Goal: Register for event/course

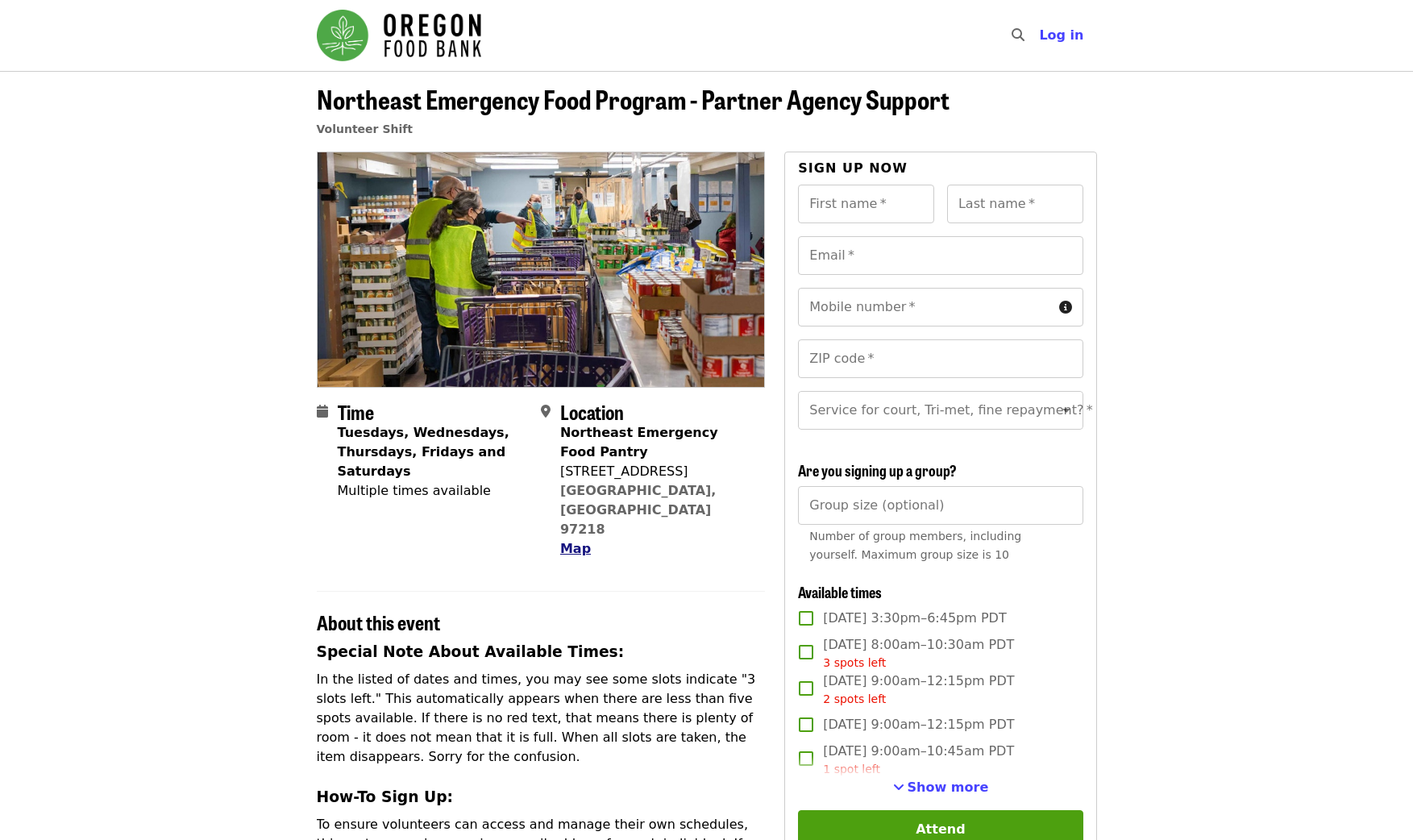
click at [567, 541] on span "Map" at bounding box center [575, 548] width 31 height 15
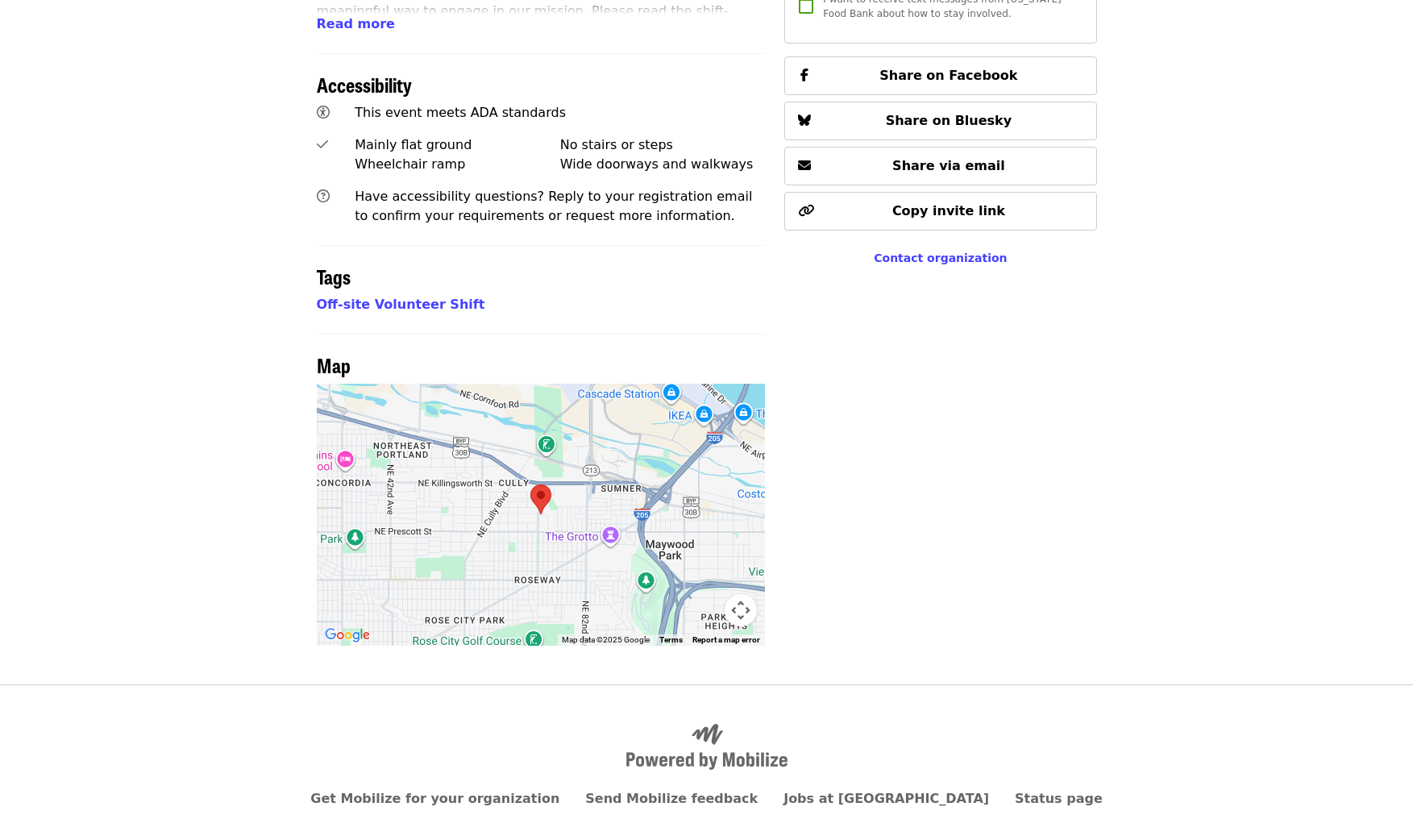
scroll to position [1038, 0]
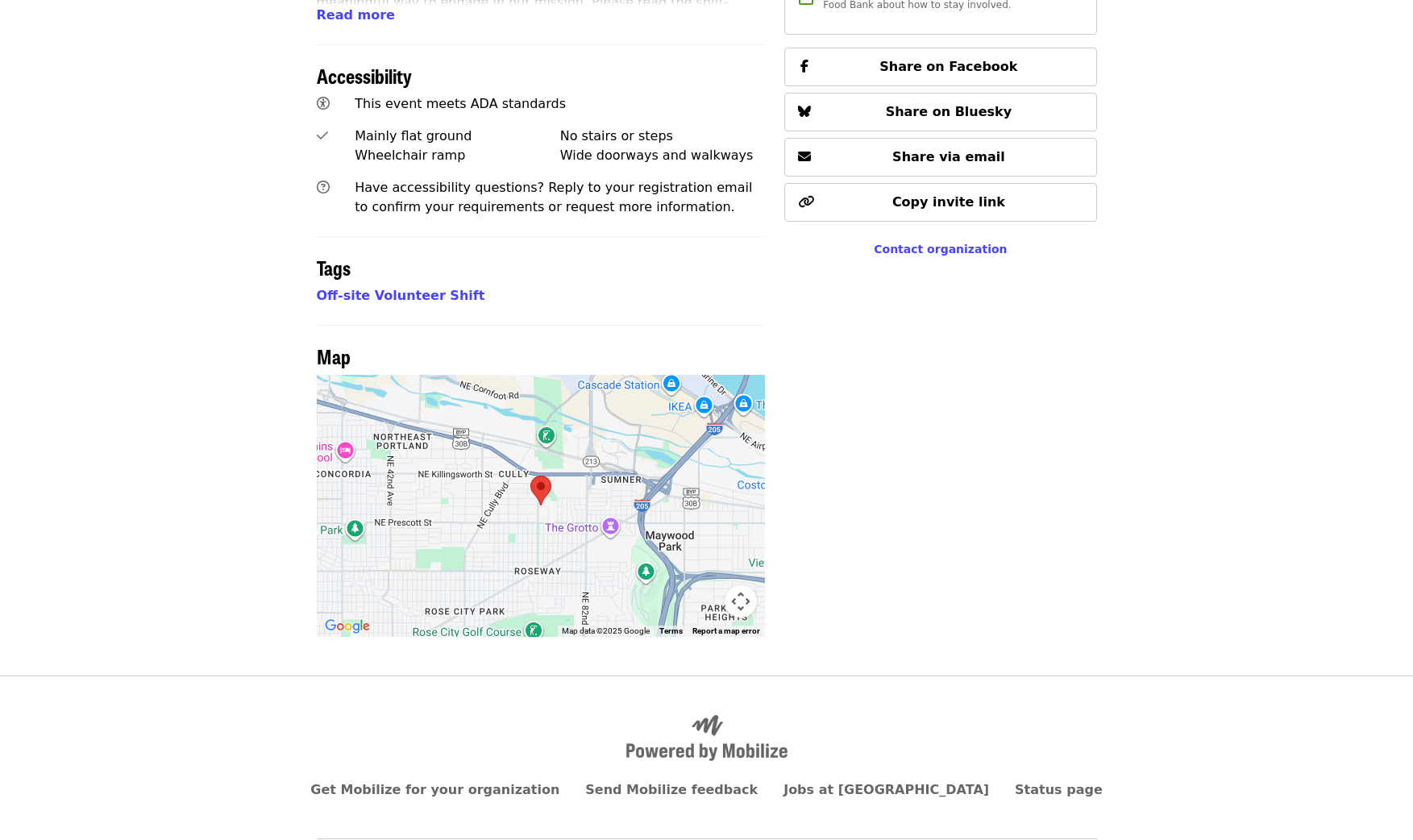
click at [561, 475] on div at bounding box center [541, 506] width 449 height 262
click at [741, 585] on button "Map camera controls" at bounding box center [741, 601] width 32 height 32
click at [709, 505] on button "Zoom in" at bounding box center [700, 521] width 32 height 32
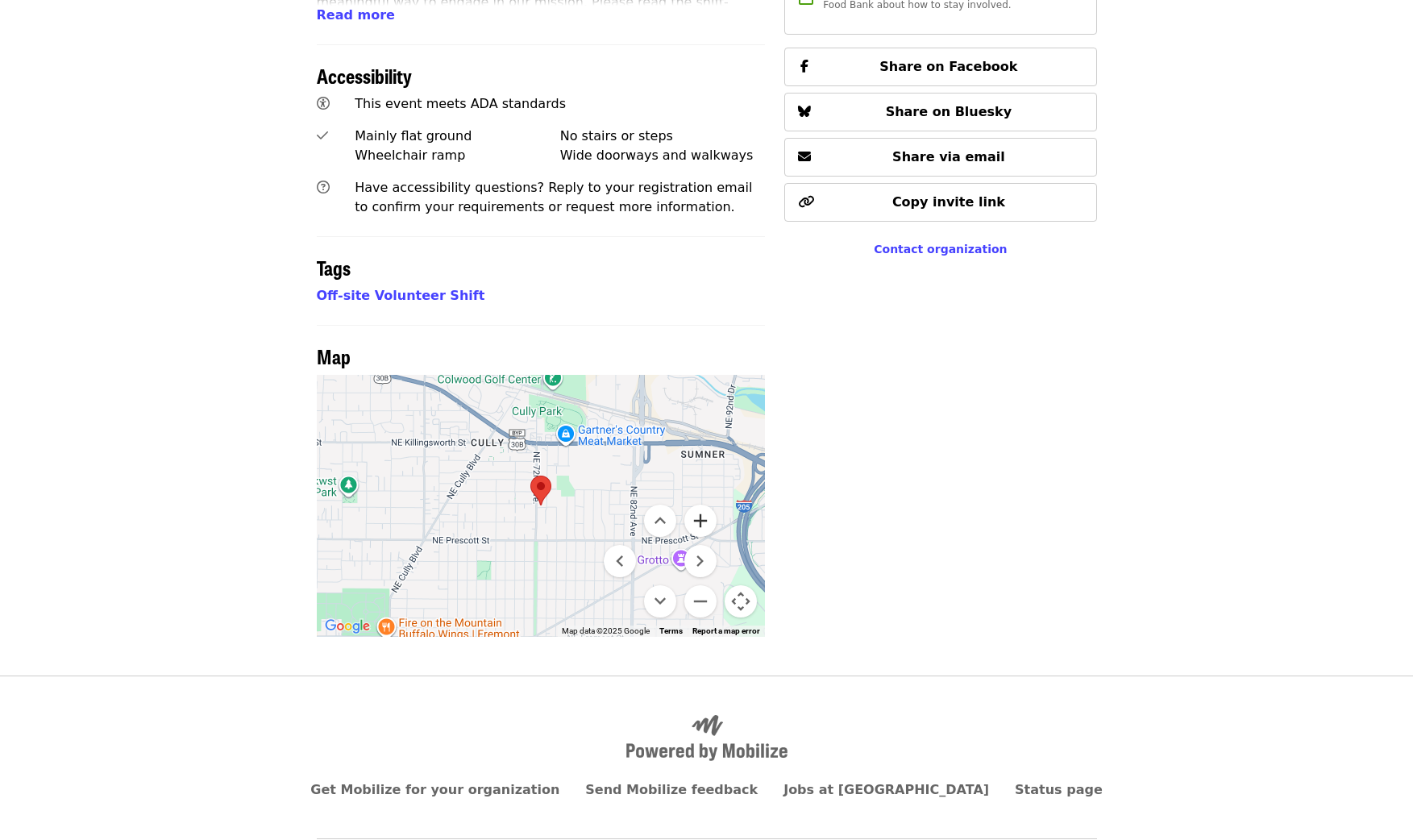
click at [709, 505] on button "Zoom in" at bounding box center [700, 521] width 32 height 32
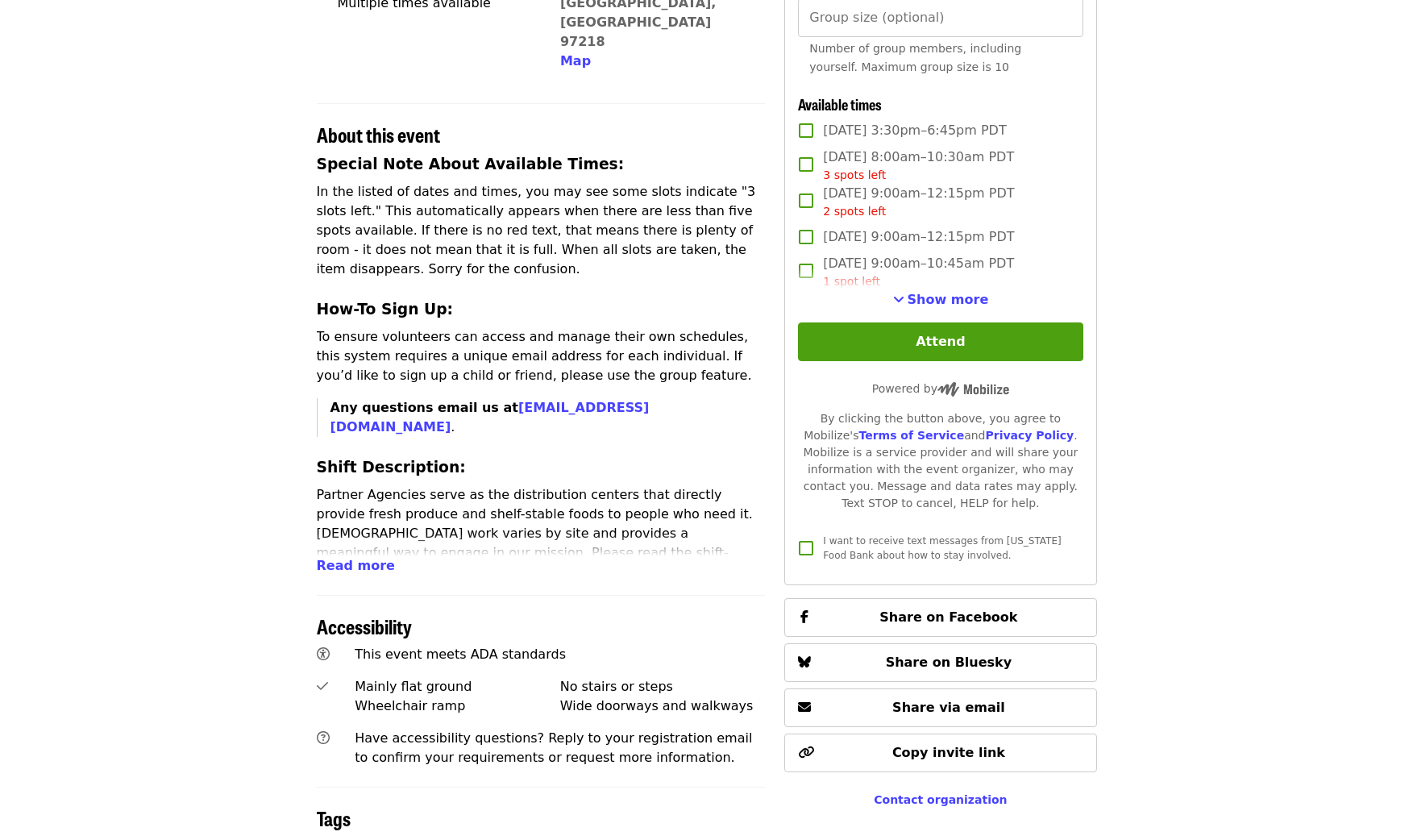
scroll to position [493, 0]
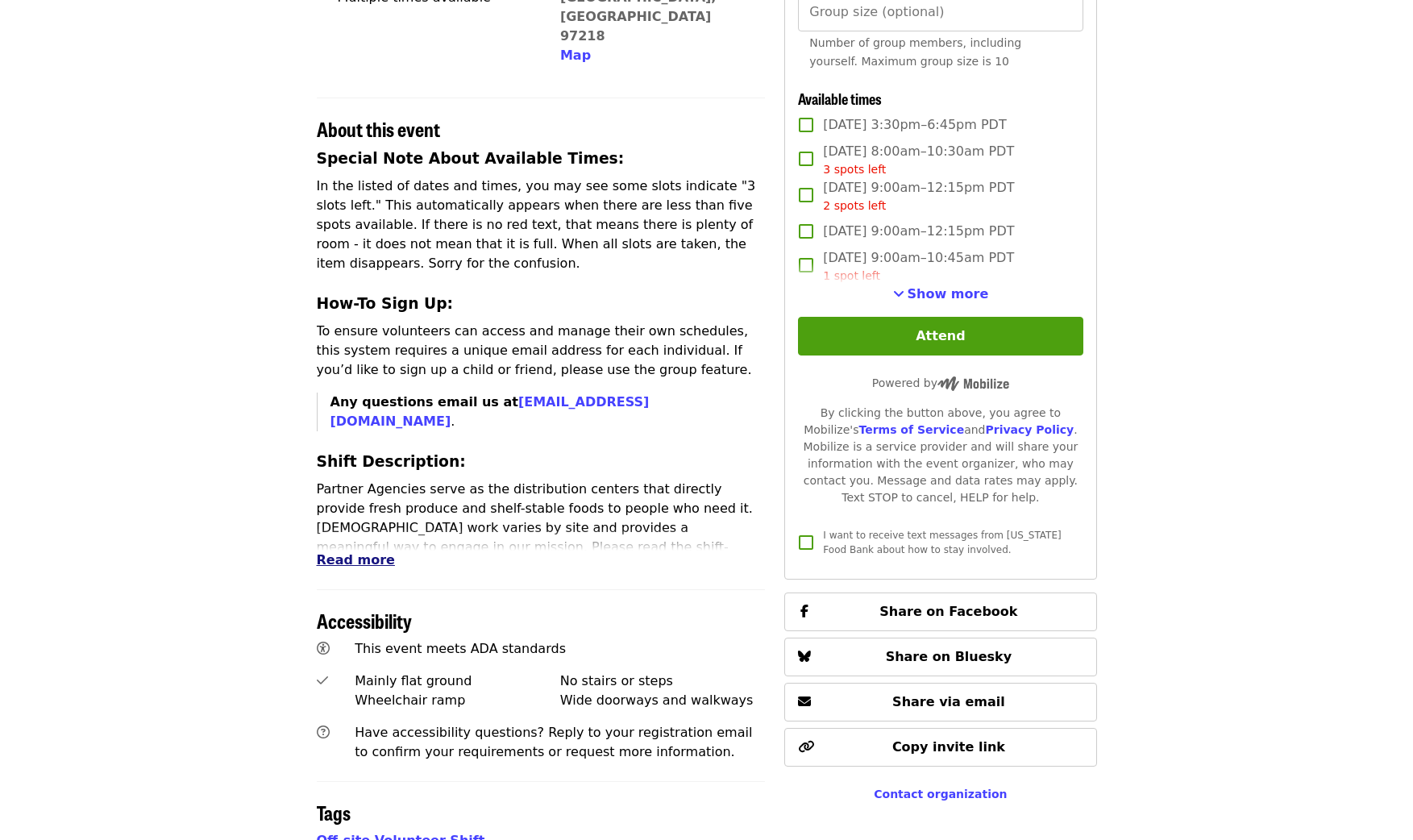
click at [343, 552] on span "Read more" at bounding box center [356, 559] width 78 height 15
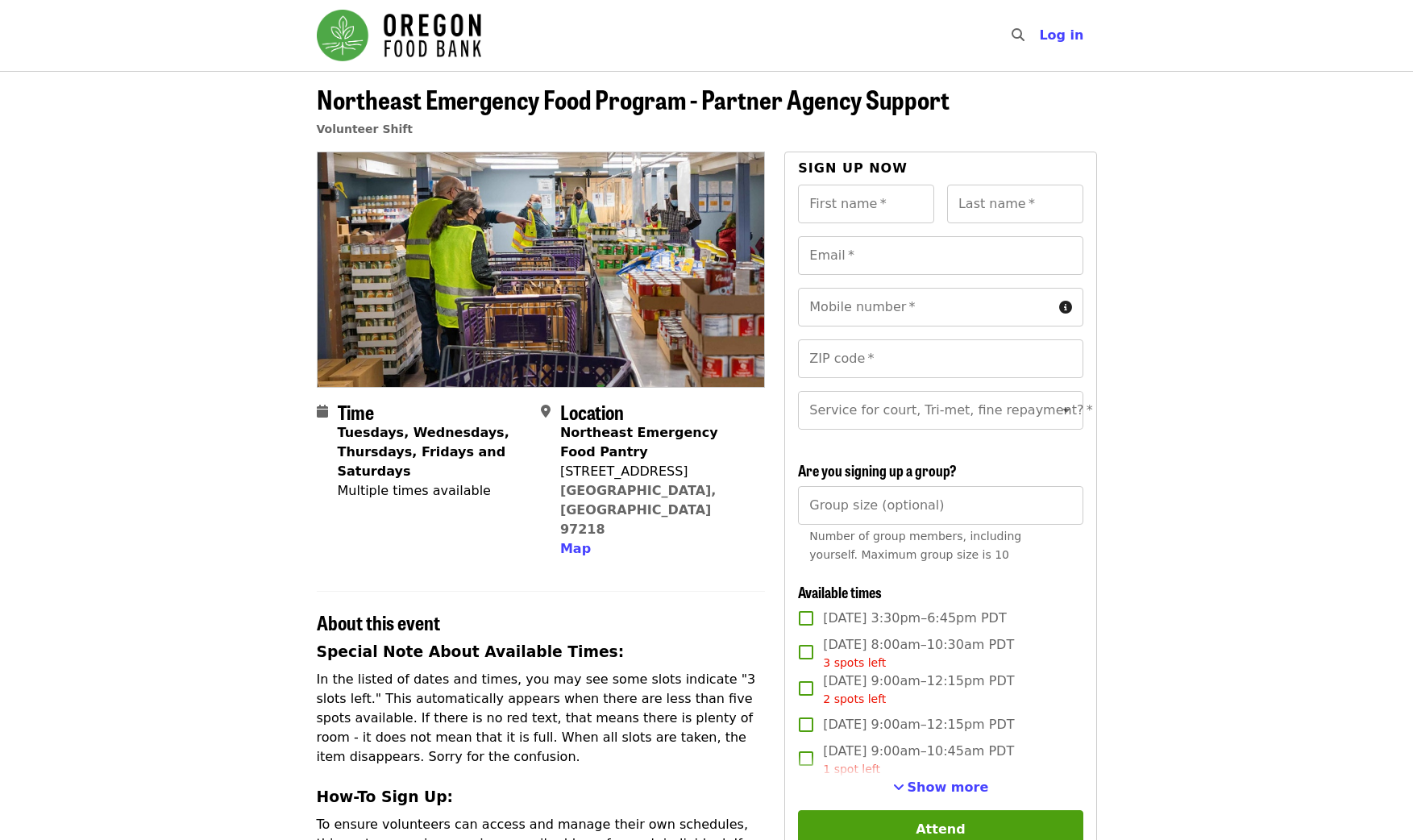
scroll to position [0, 0]
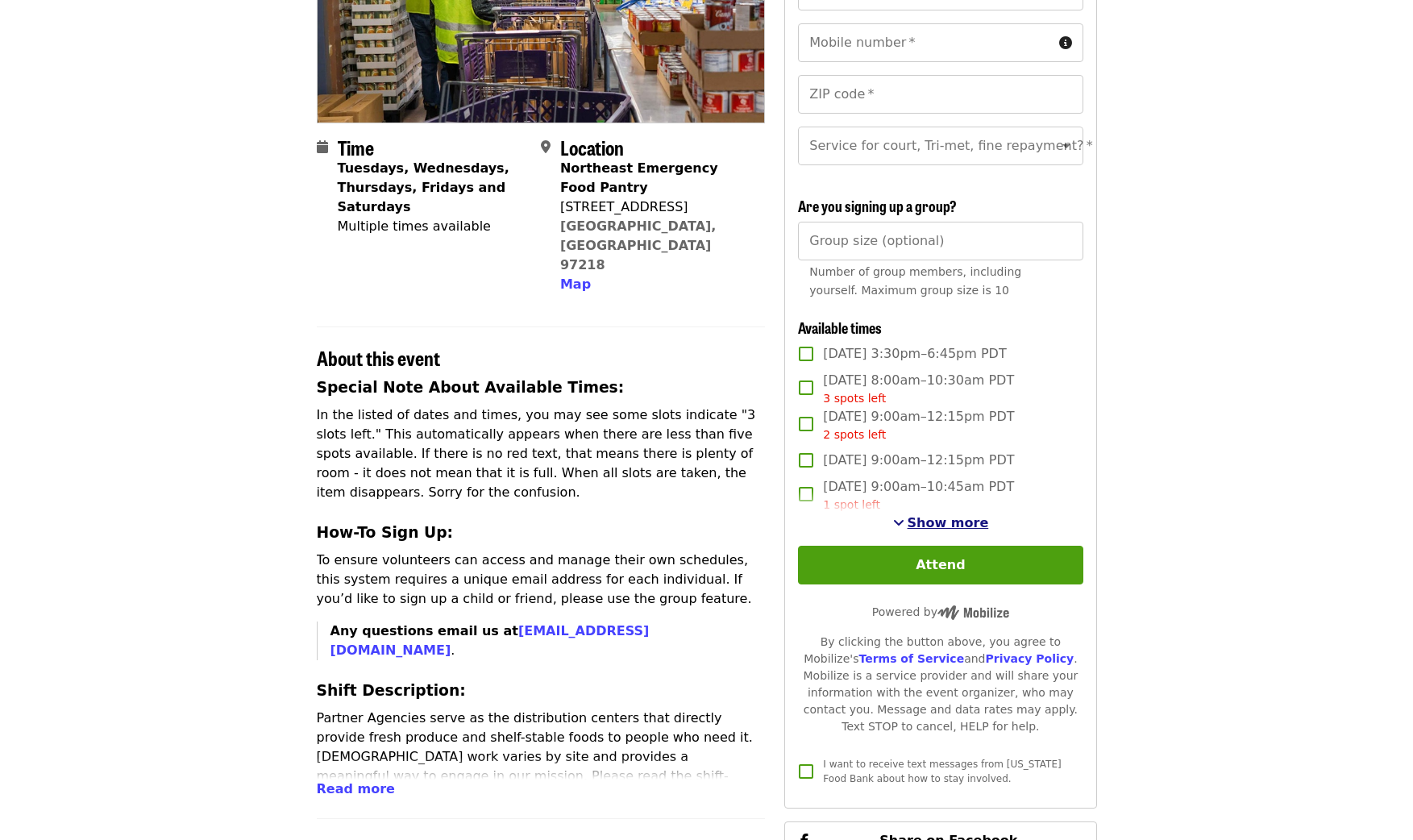
click at [971, 525] on span "Show more" at bounding box center [948, 522] width 81 height 15
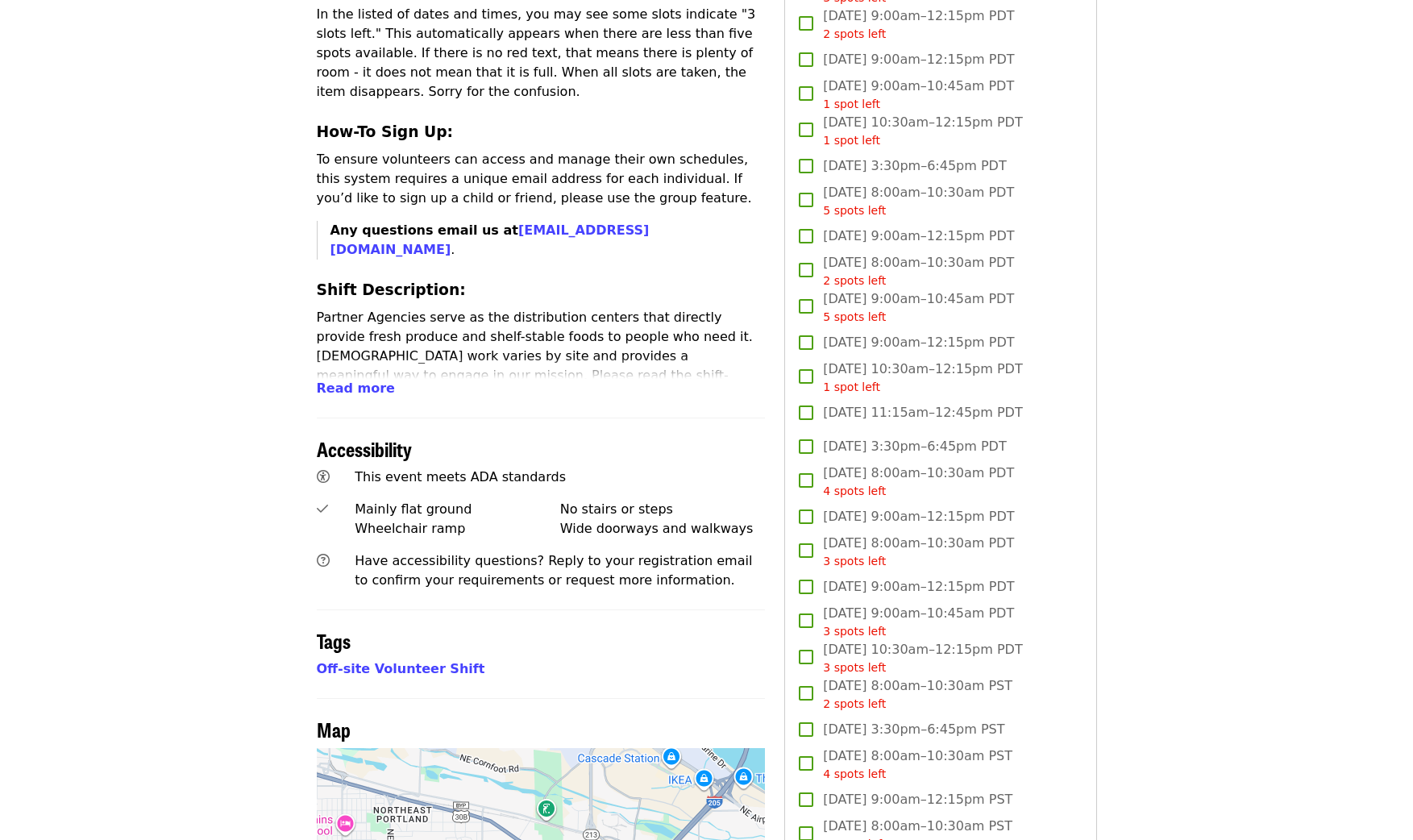
scroll to position [665, 0]
click at [338, 380] on span "Read more" at bounding box center [356, 387] width 78 height 15
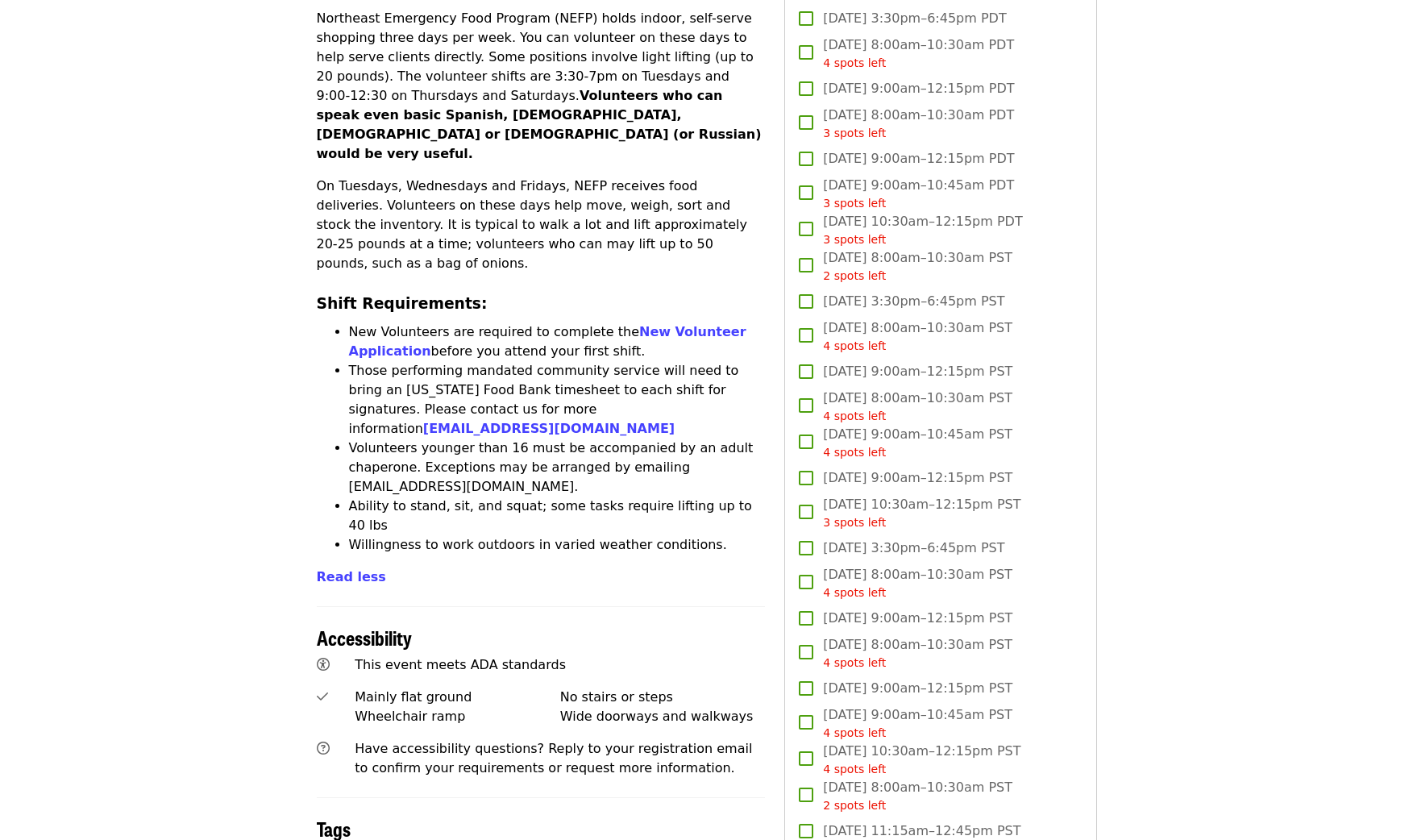
scroll to position [1095, 0]
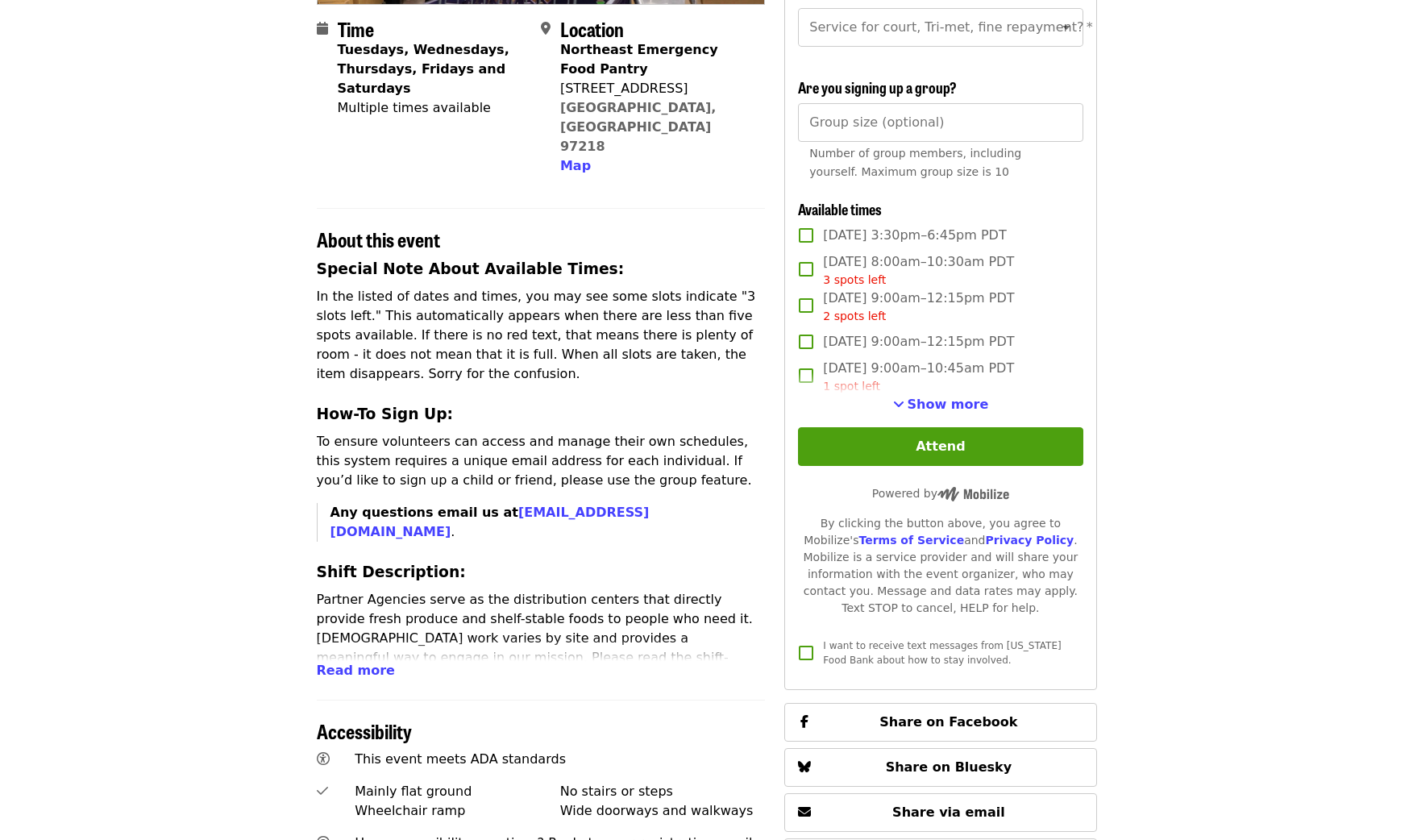
scroll to position [384, 0]
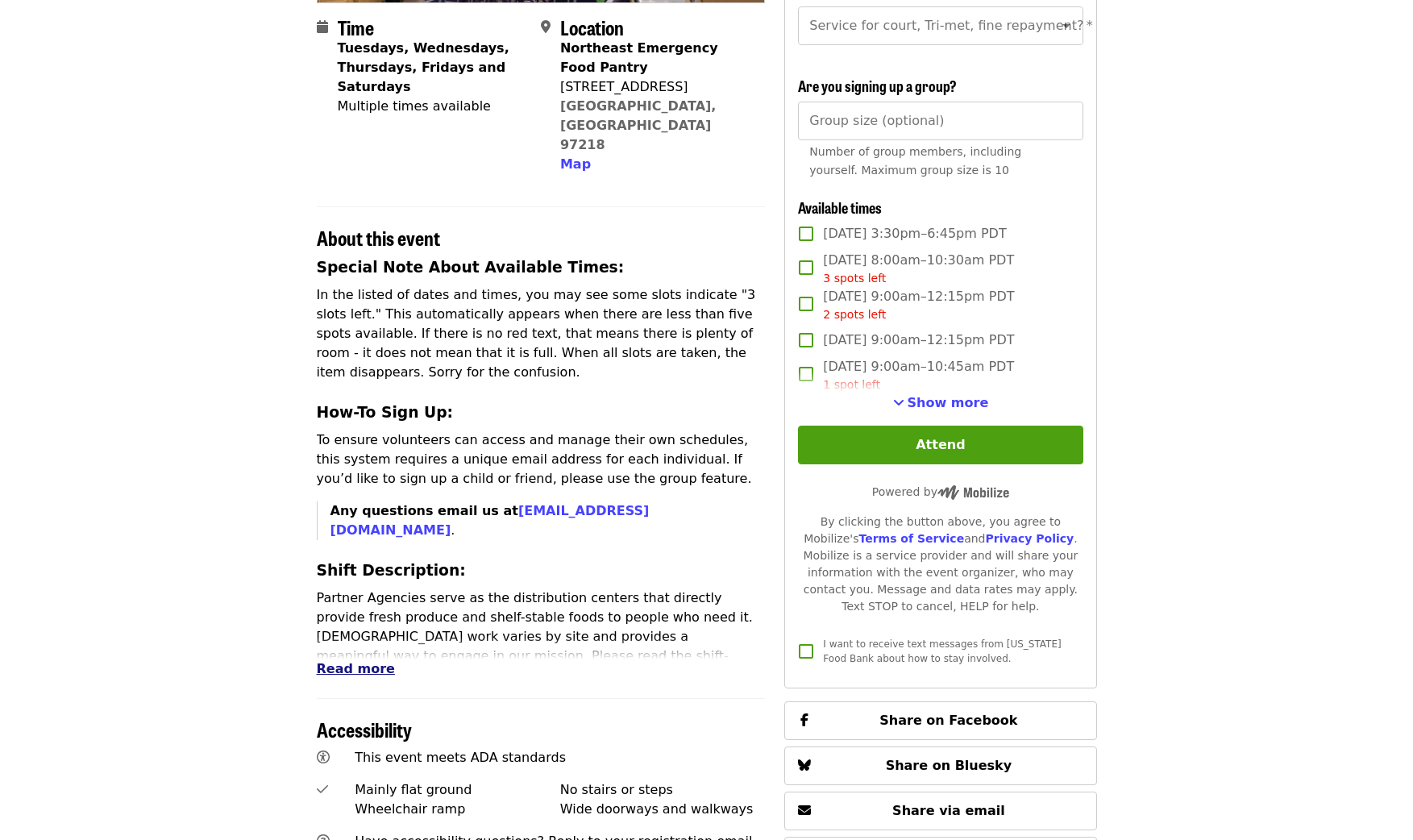
click at [356, 661] on span "Read more" at bounding box center [356, 668] width 78 height 15
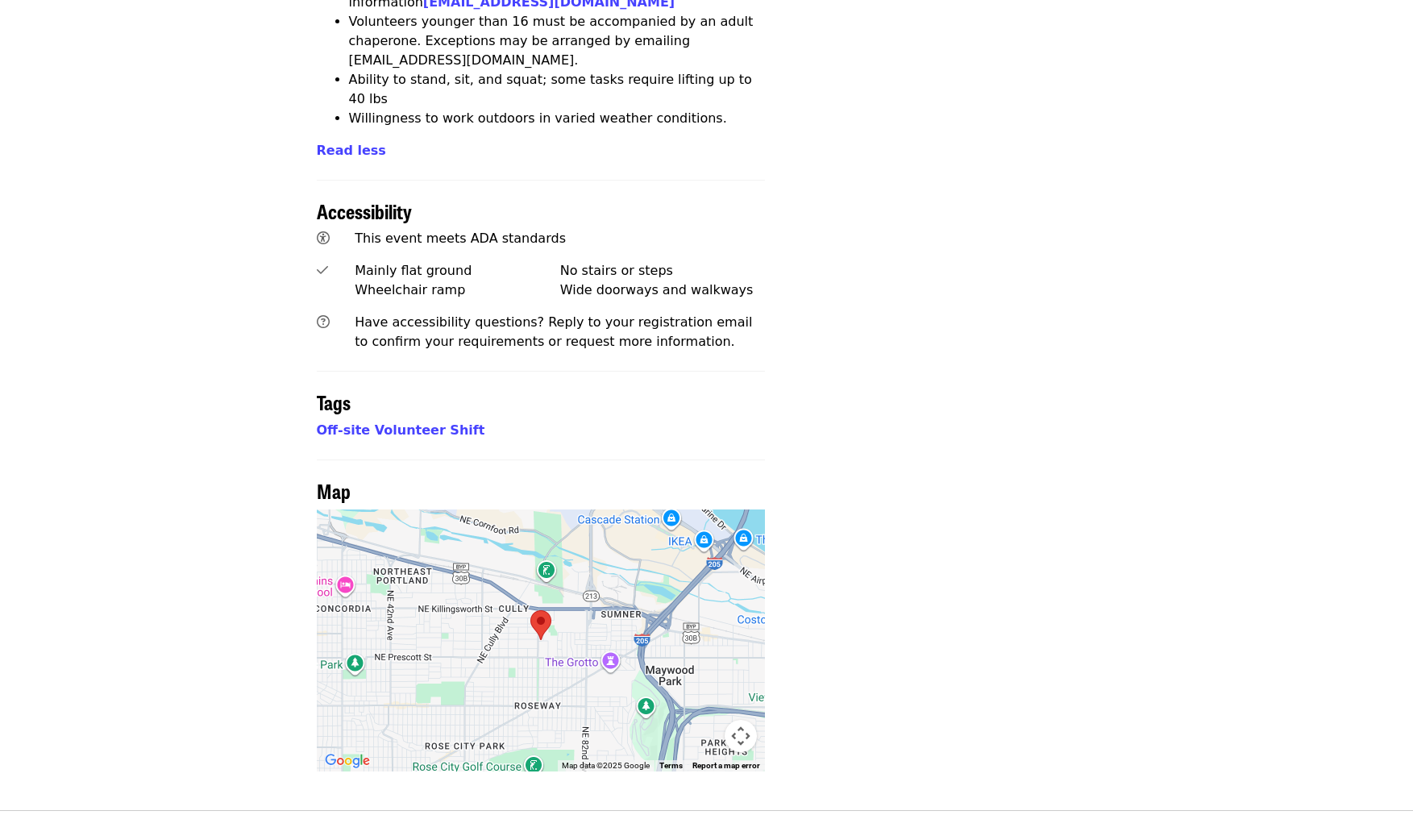
scroll to position [1519, 0]
click at [370, 423] on link "Off-site Volunteer Shift" at bounding box center [401, 430] width 168 height 15
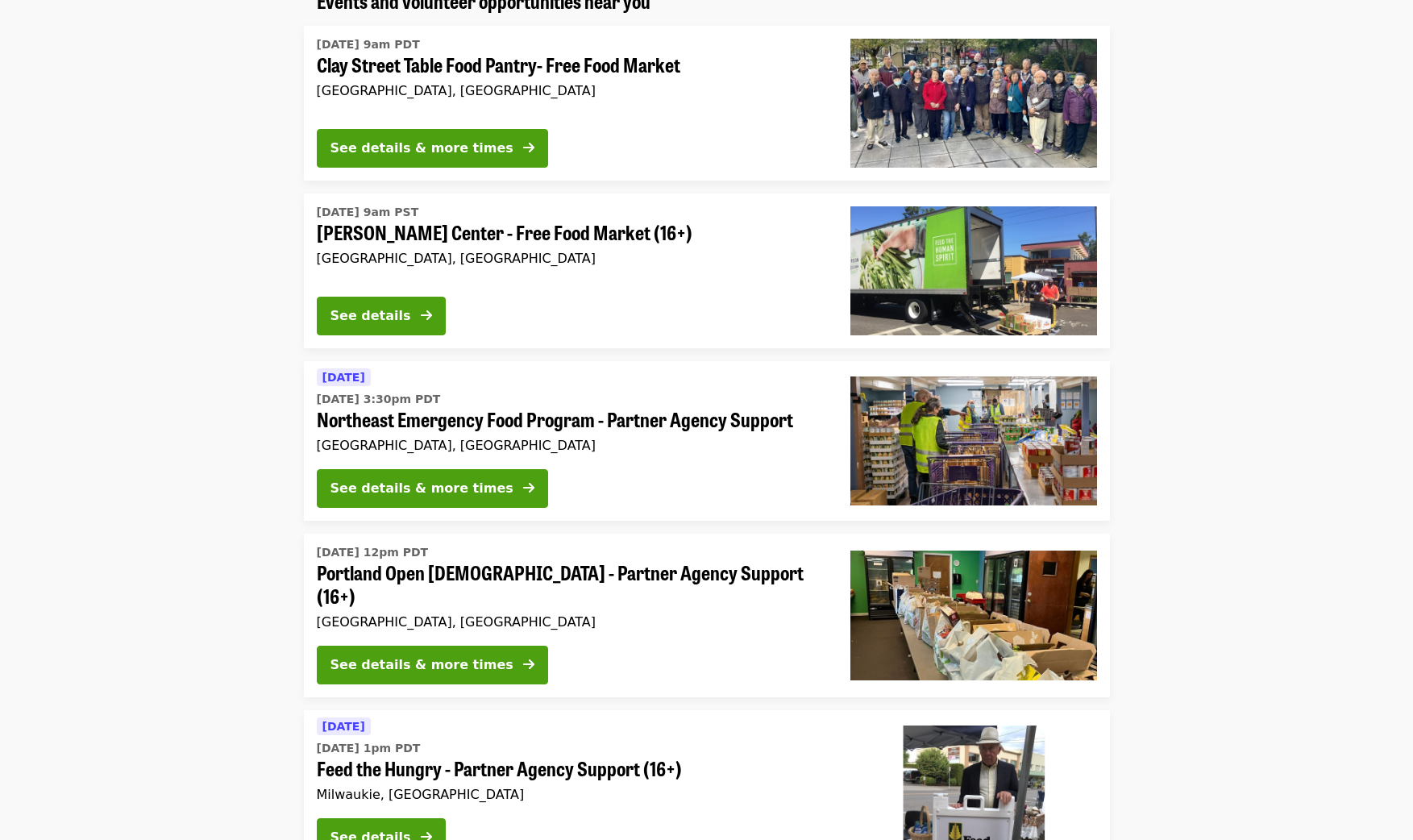
scroll to position [157, 0]
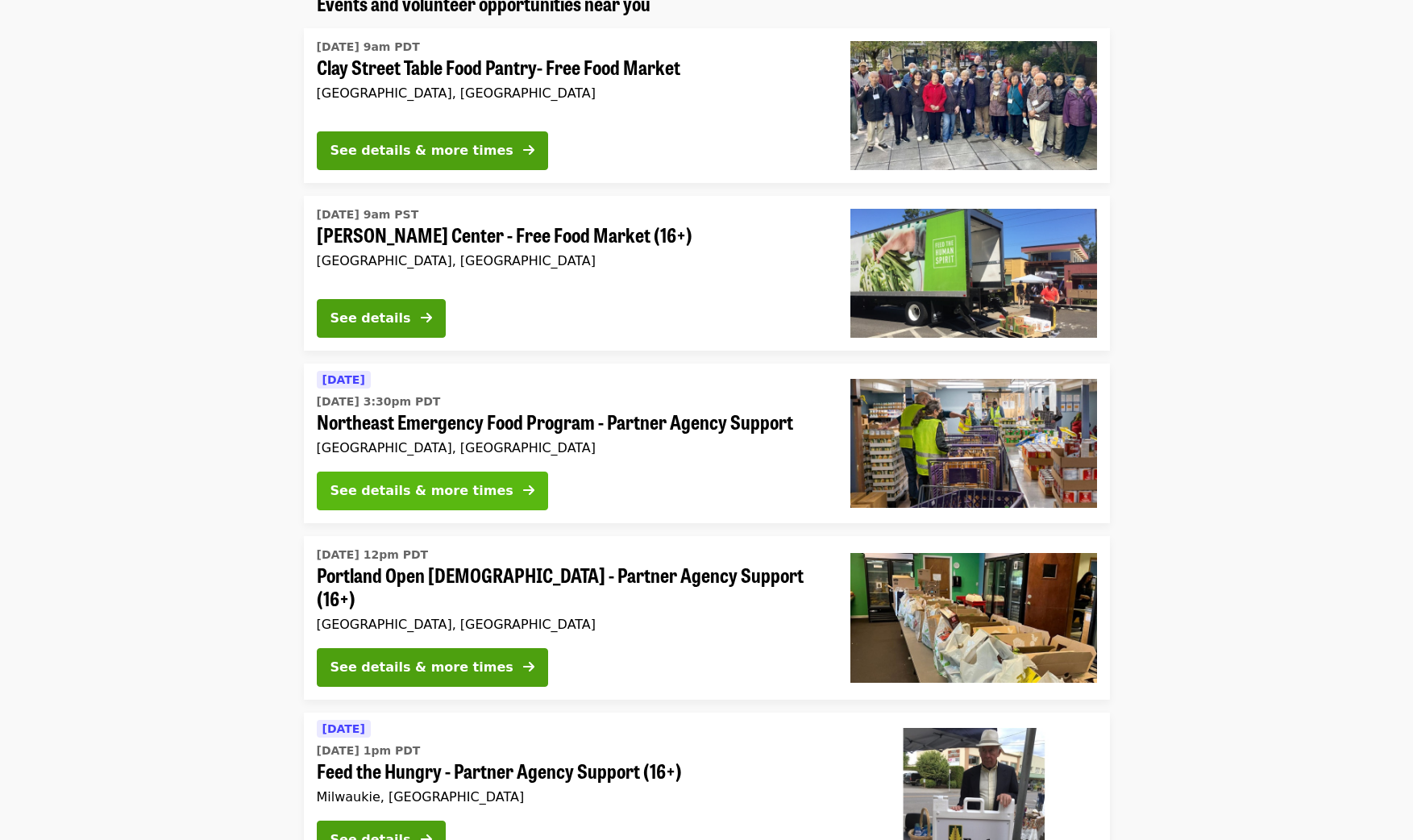
click at [415, 486] on div "See details & more times" at bounding box center [421, 490] width 183 height 19
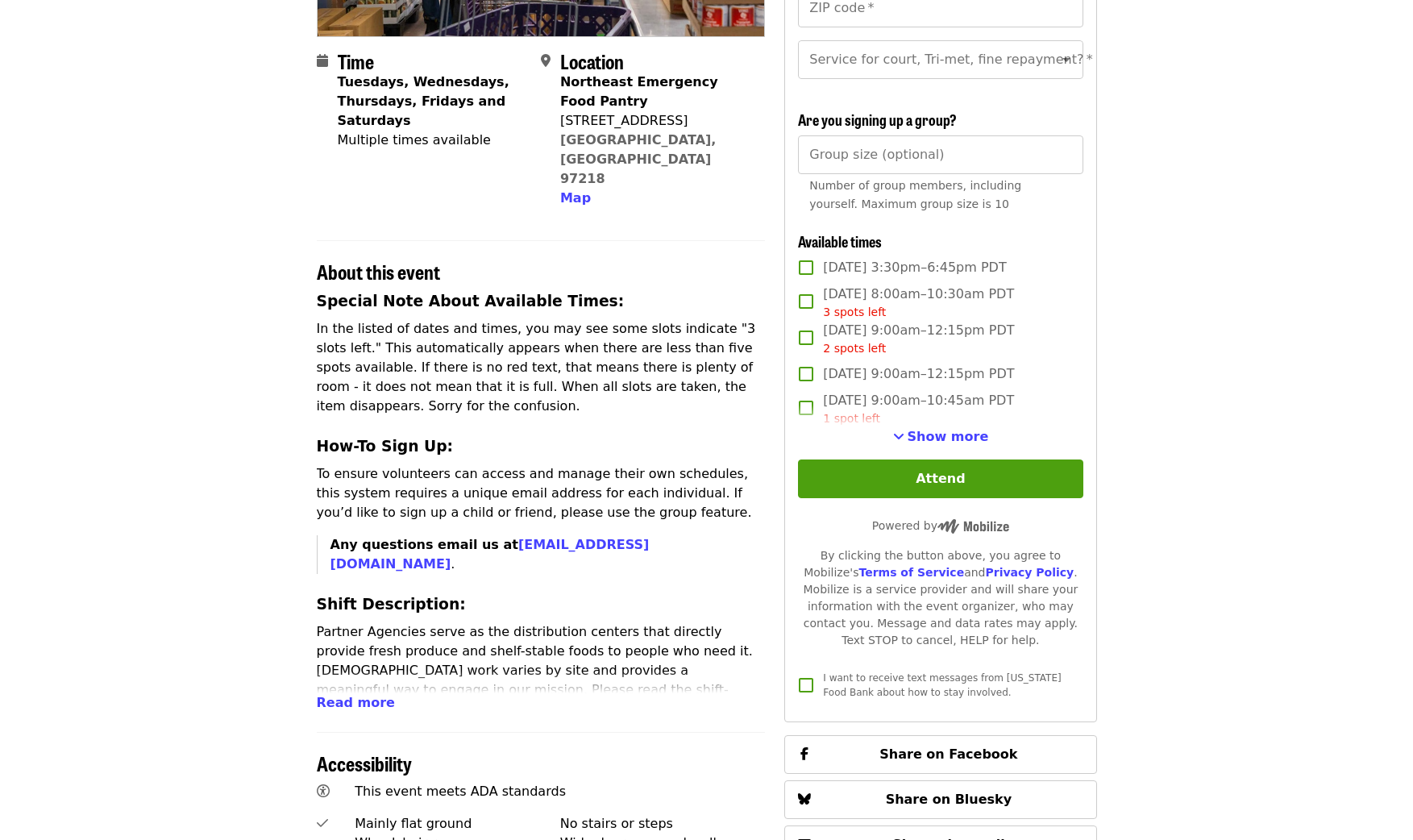
scroll to position [351, 0]
click at [945, 432] on span "Show more" at bounding box center [948, 435] width 81 height 15
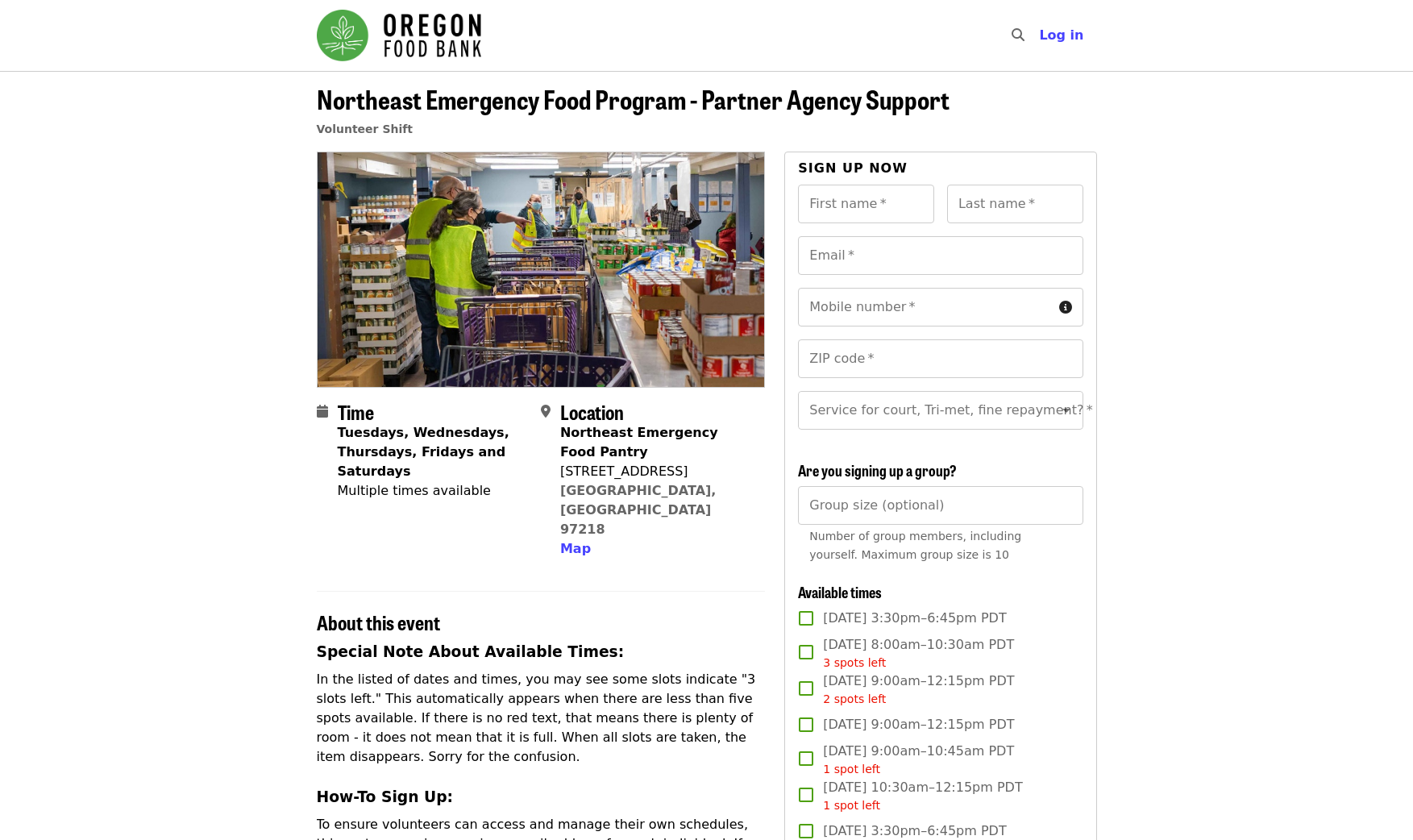
scroll to position [0, 0]
